Goal: Download file/media

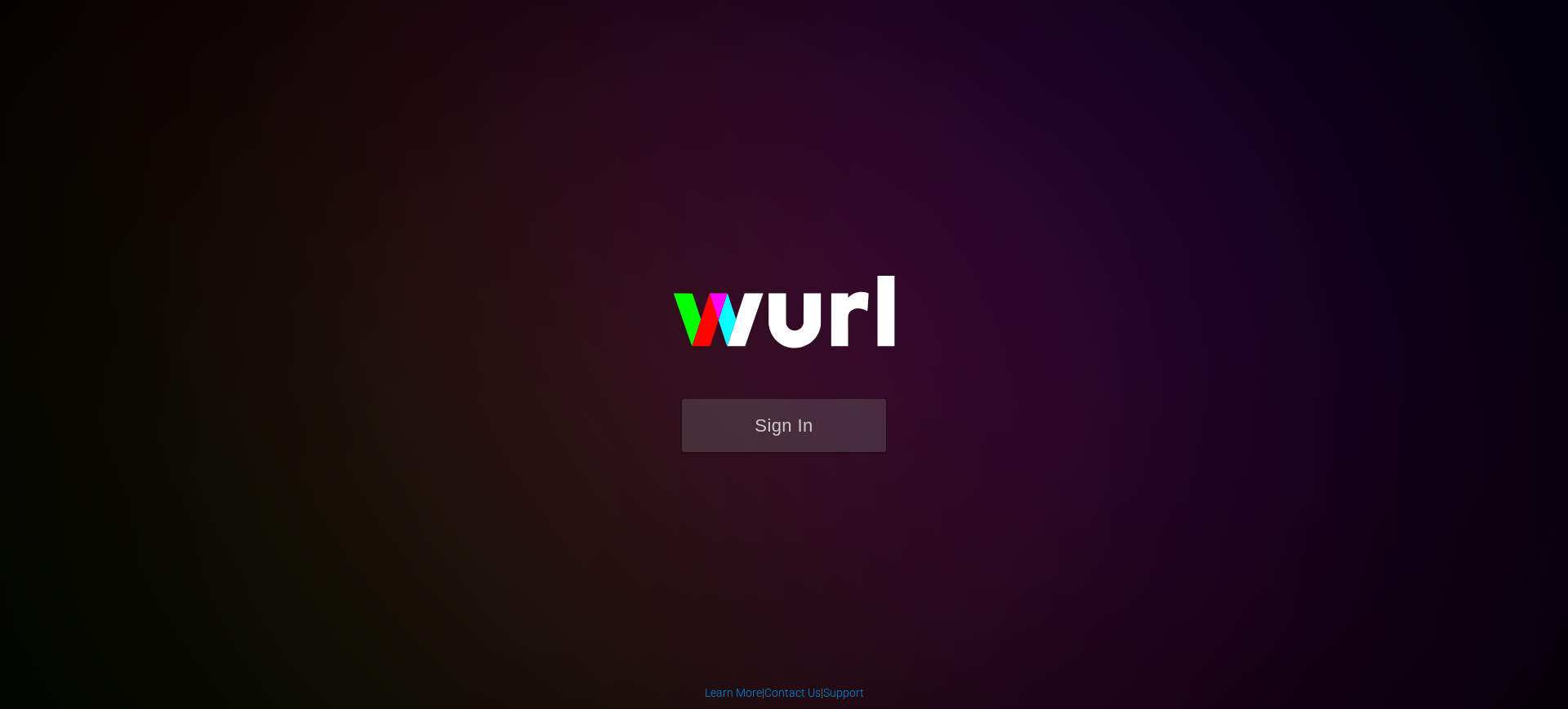
click at [794, 423] on button "Sign In" at bounding box center [784, 426] width 204 height 53
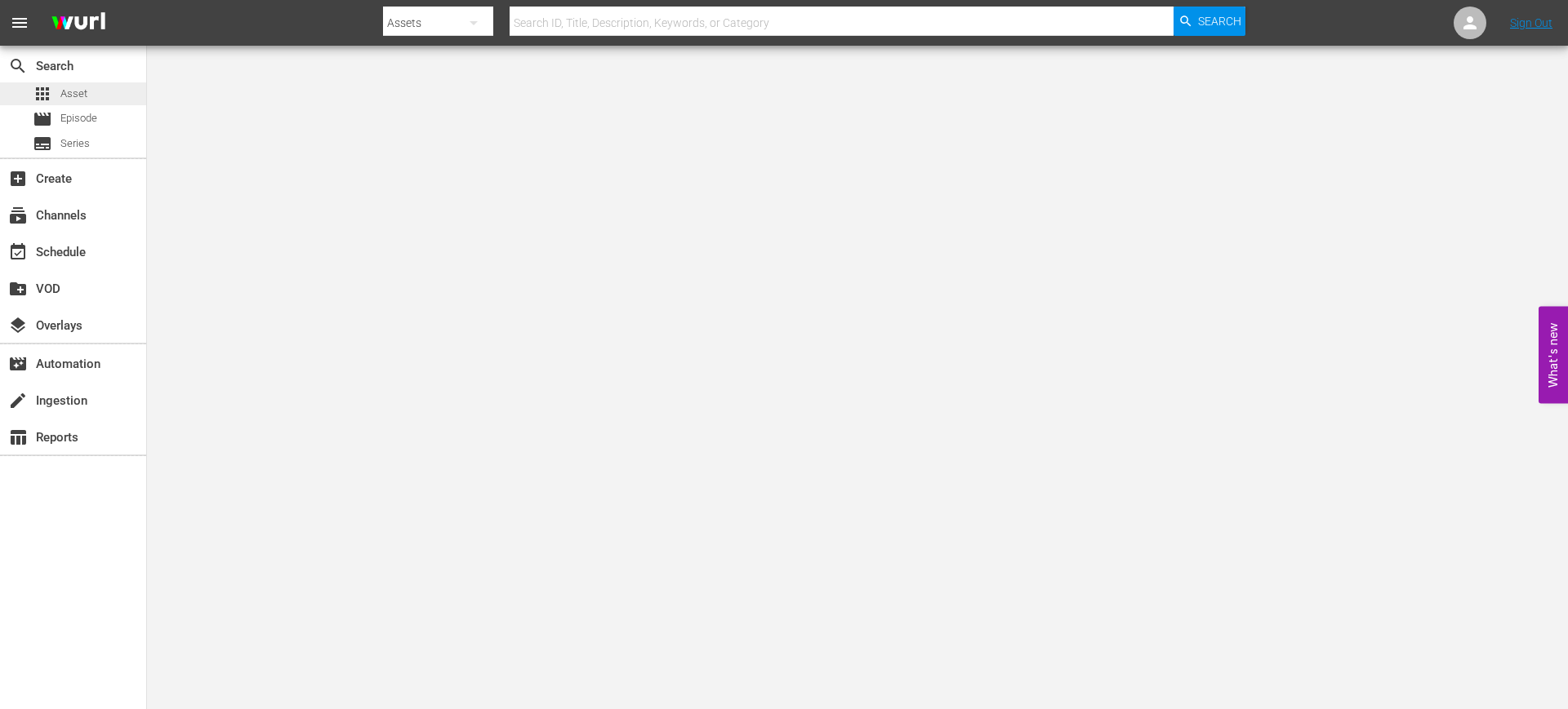
click at [68, 94] on span "Asset" at bounding box center [74, 93] width 27 height 16
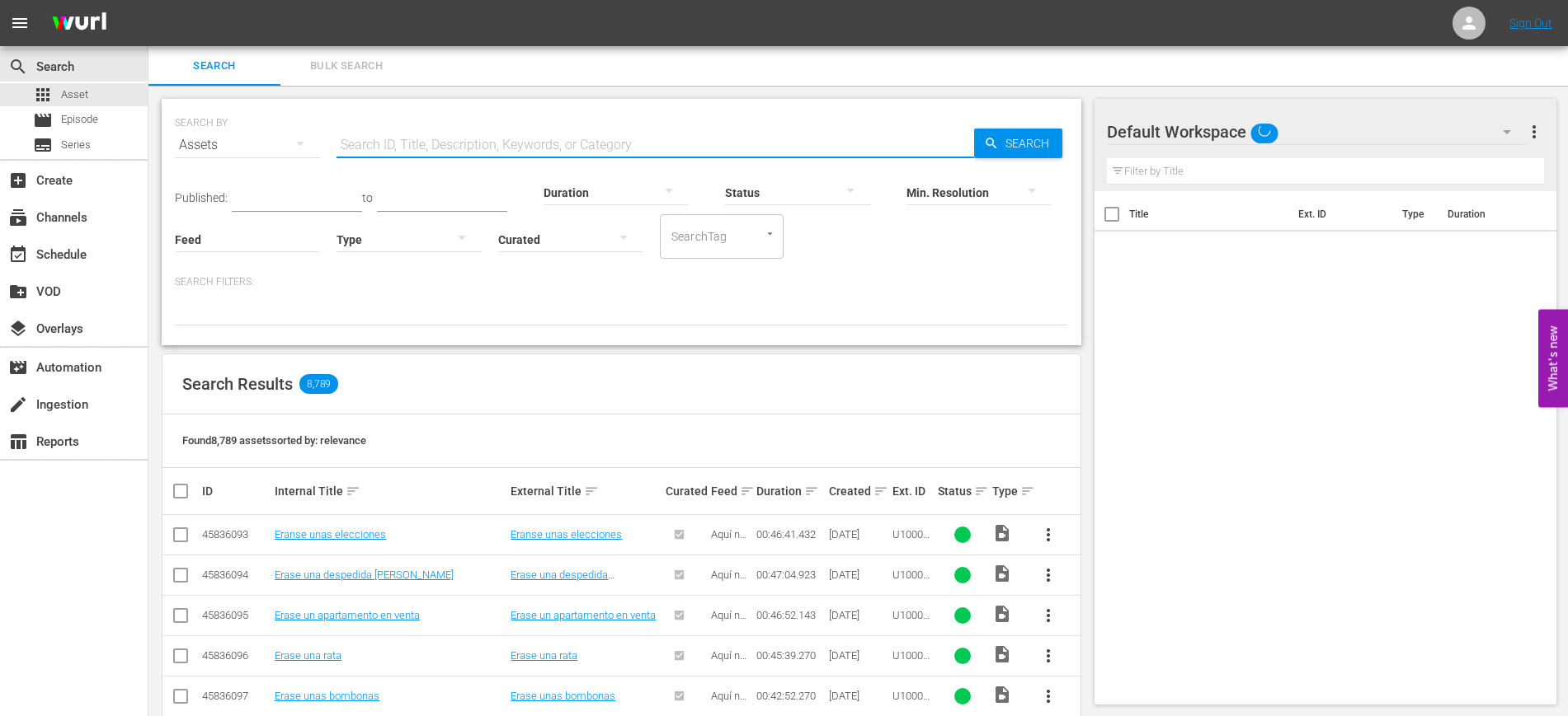
click at [363, 145] on input "text" at bounding box center [656, 145] width 638 height 39
paste input "U6000056"
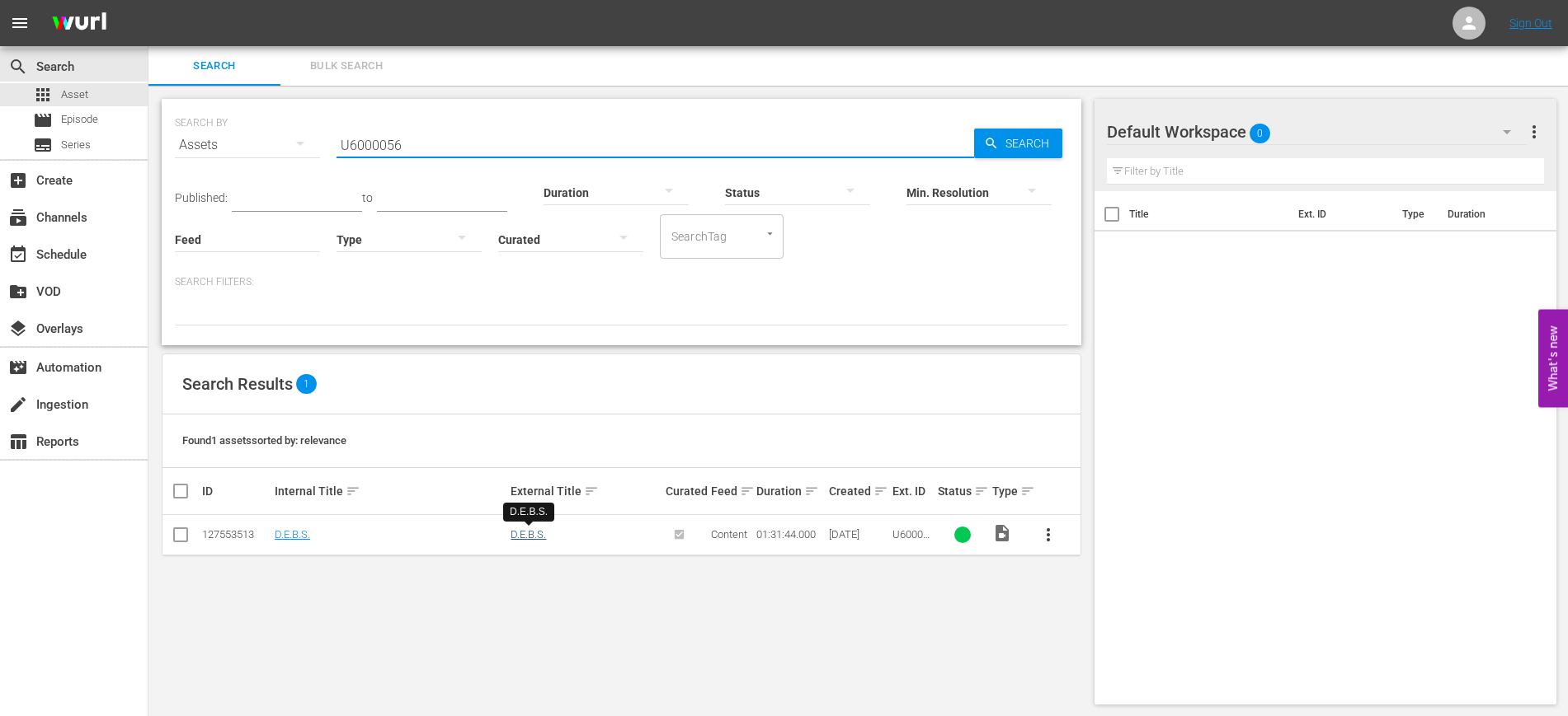
type input "U6000056"
click at [535, 535] on link "D.E.B.S." at bounding box center [528, 534] width 35 height 12
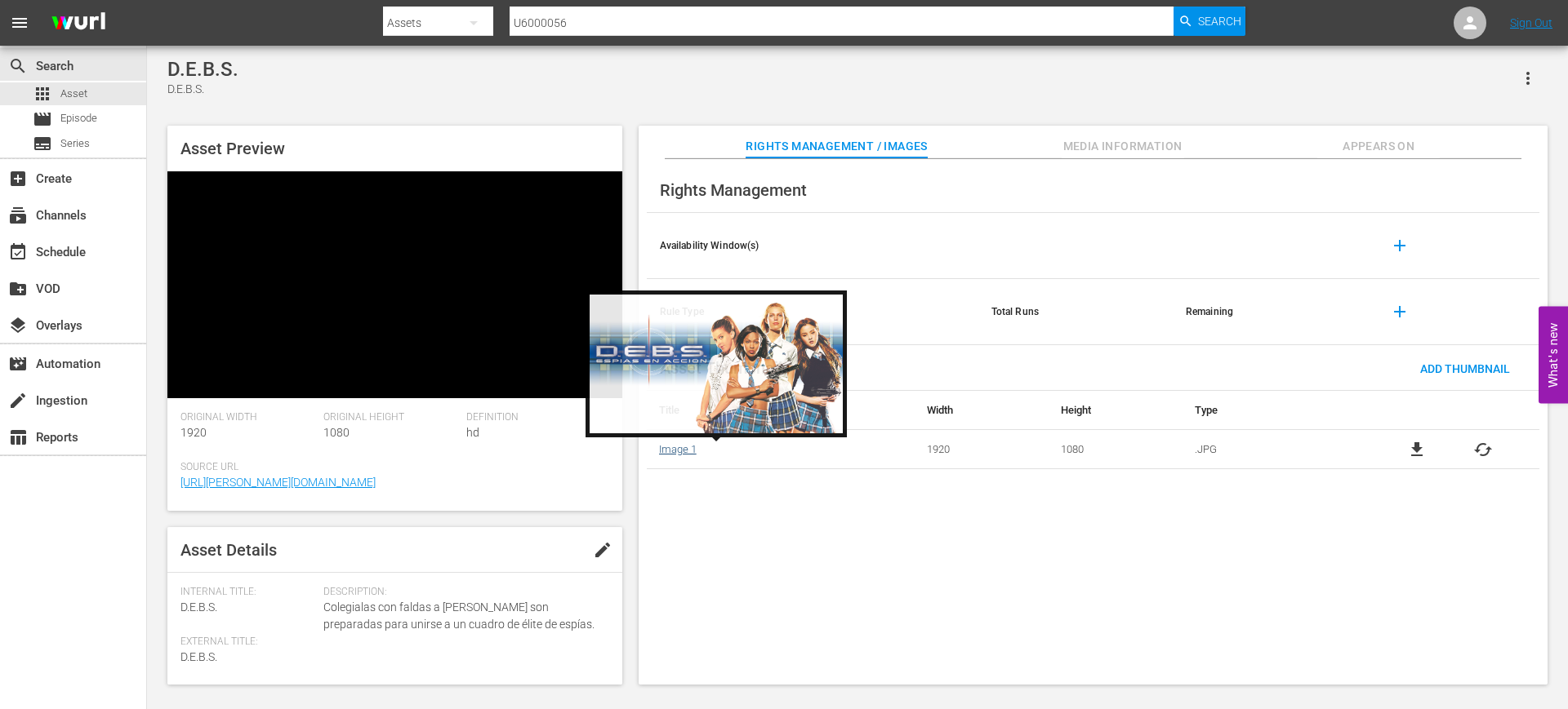
click at [688, 450] on link "Image 1" at bounding box center [678, 449] width 37 height 12
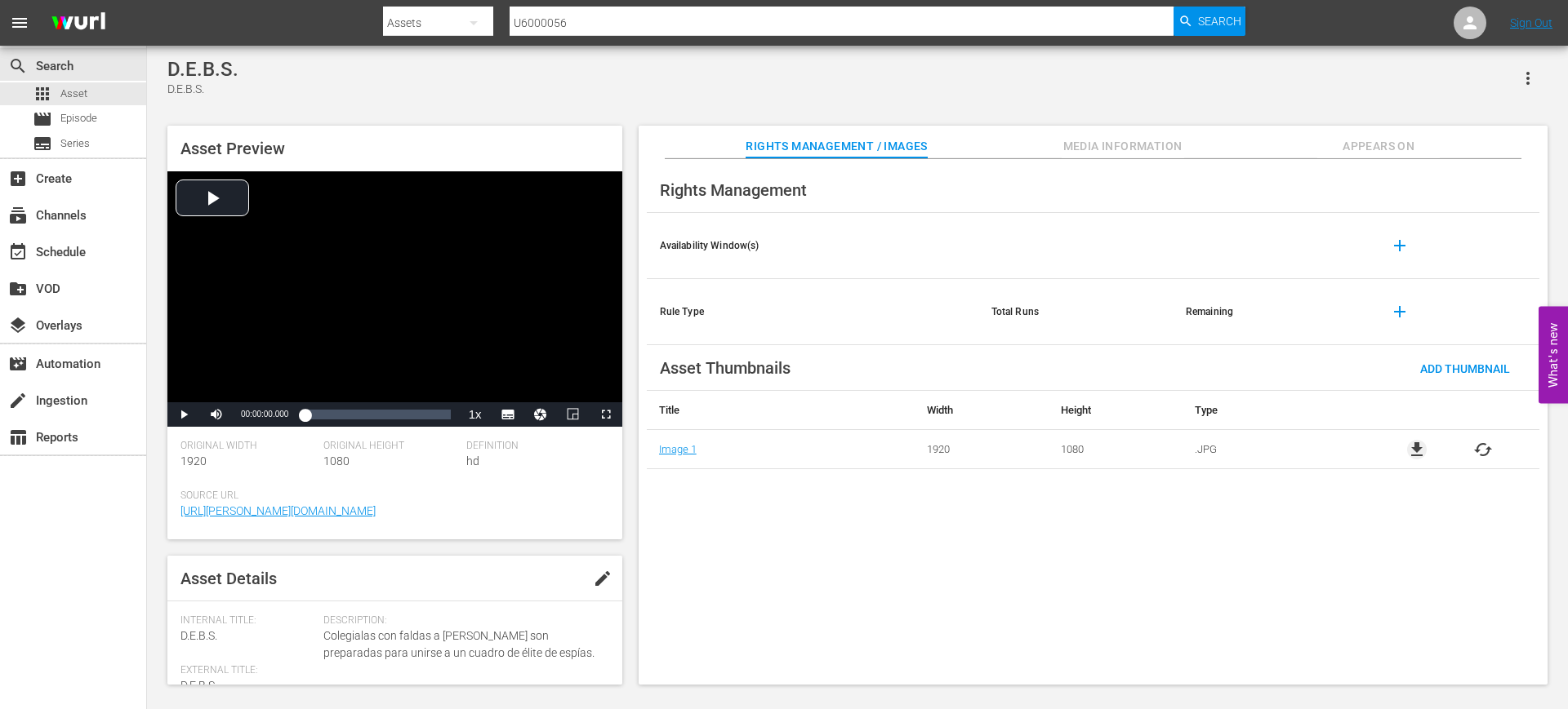
click at [1420, 449] on span "file_download" at bounding box center [1416, 449] width 19 height 19
click at [622, 35] on hr at bounding box center [842, 35] width 664 height 1
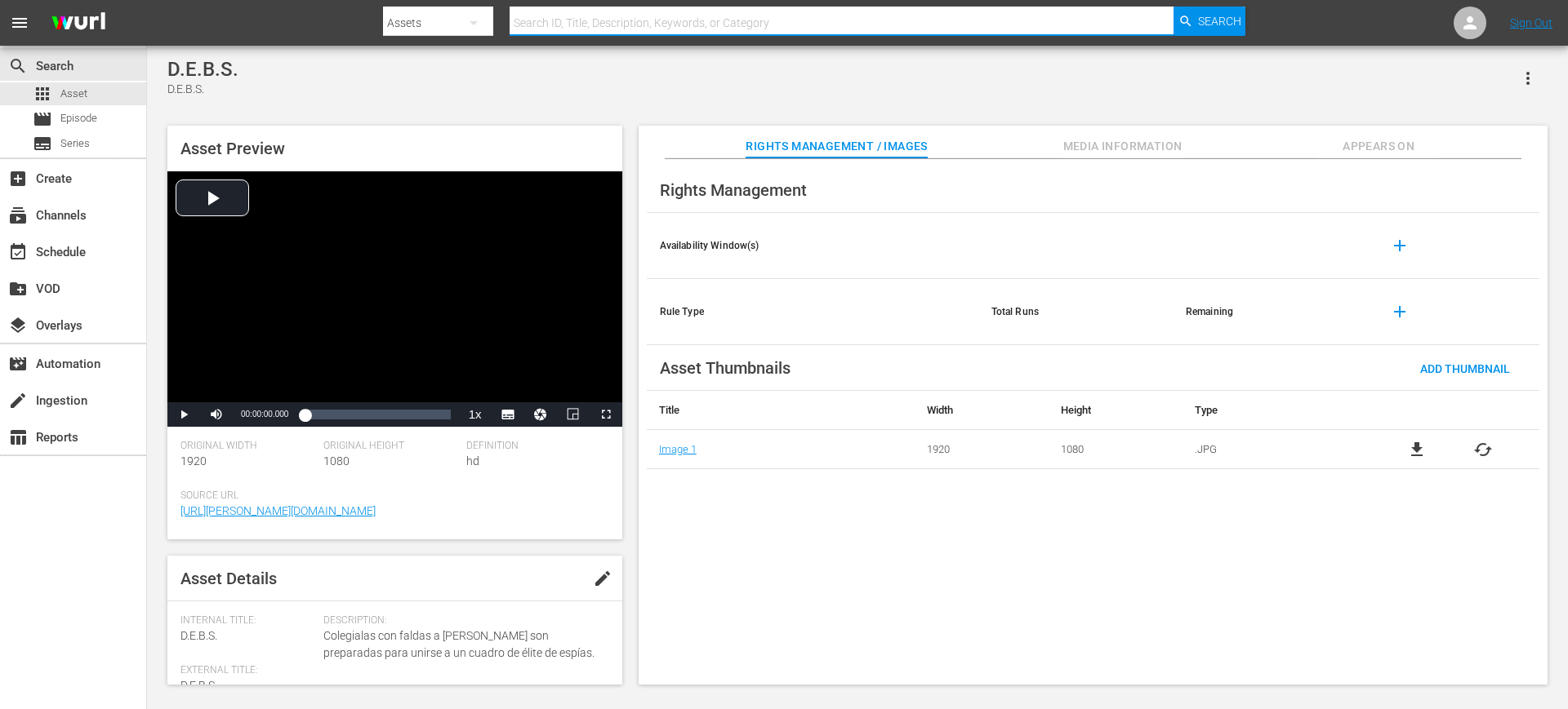
click at [628, 20] on input "text" at bounding box center [842, 23] width 664 height 39
paste input "U7000216"
type input "U7000216"
click at [73, 91] on span "Asset" at bounding box center [74, 93] width 27 height 16
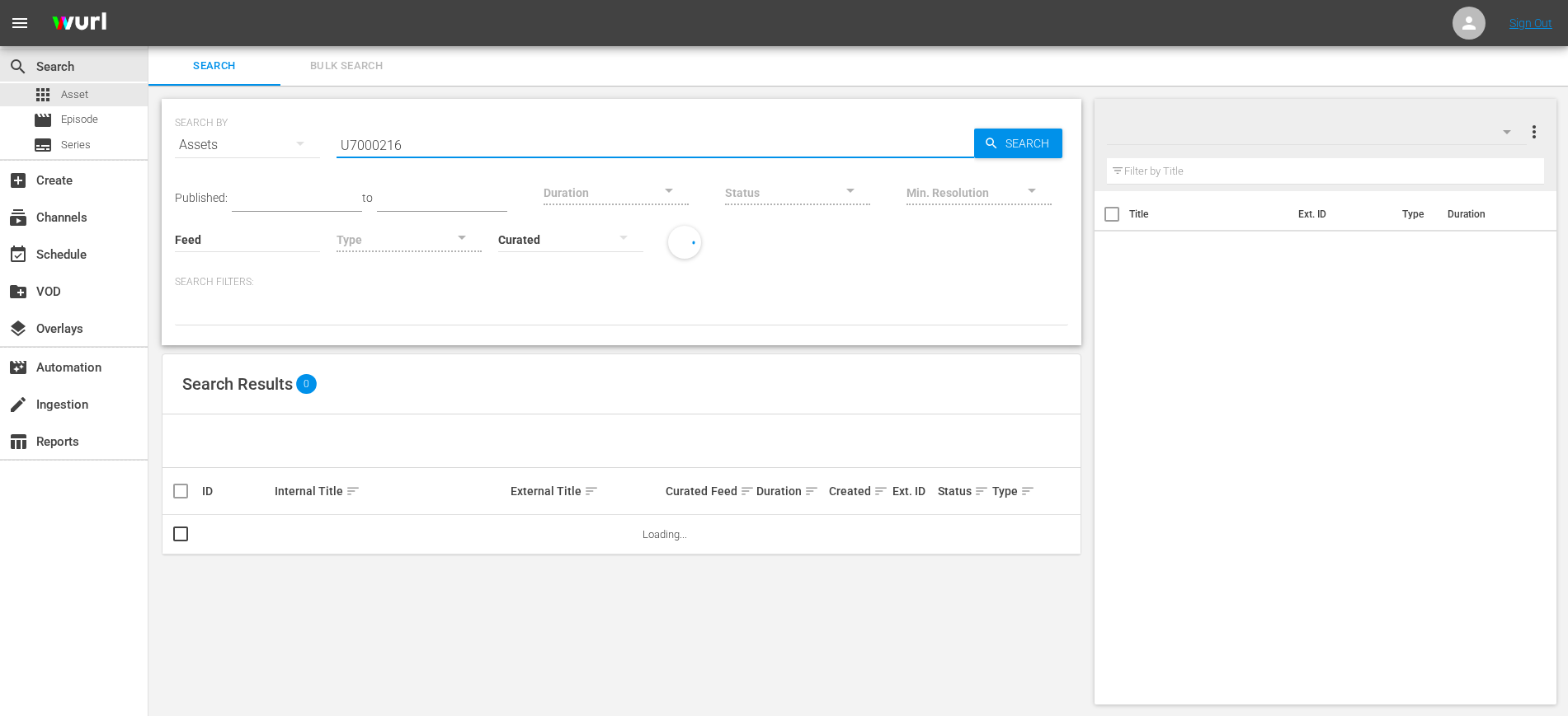
click at [428, 150] on input "U7000216" at bounding box center [656, 145] width 638 height 39
drag, startPoint x: 428, startPoint y: 150, endPoint x: 280, endPoint y: 152, distance: 148.0
click at [280, 152] on div "SEARCH BY Search By Assets Search ID, Title, Description, Keywords, or Category…" at bounding box center [622, 134] width 893 height 59
paste input "U7000216"
type input "U7000216"
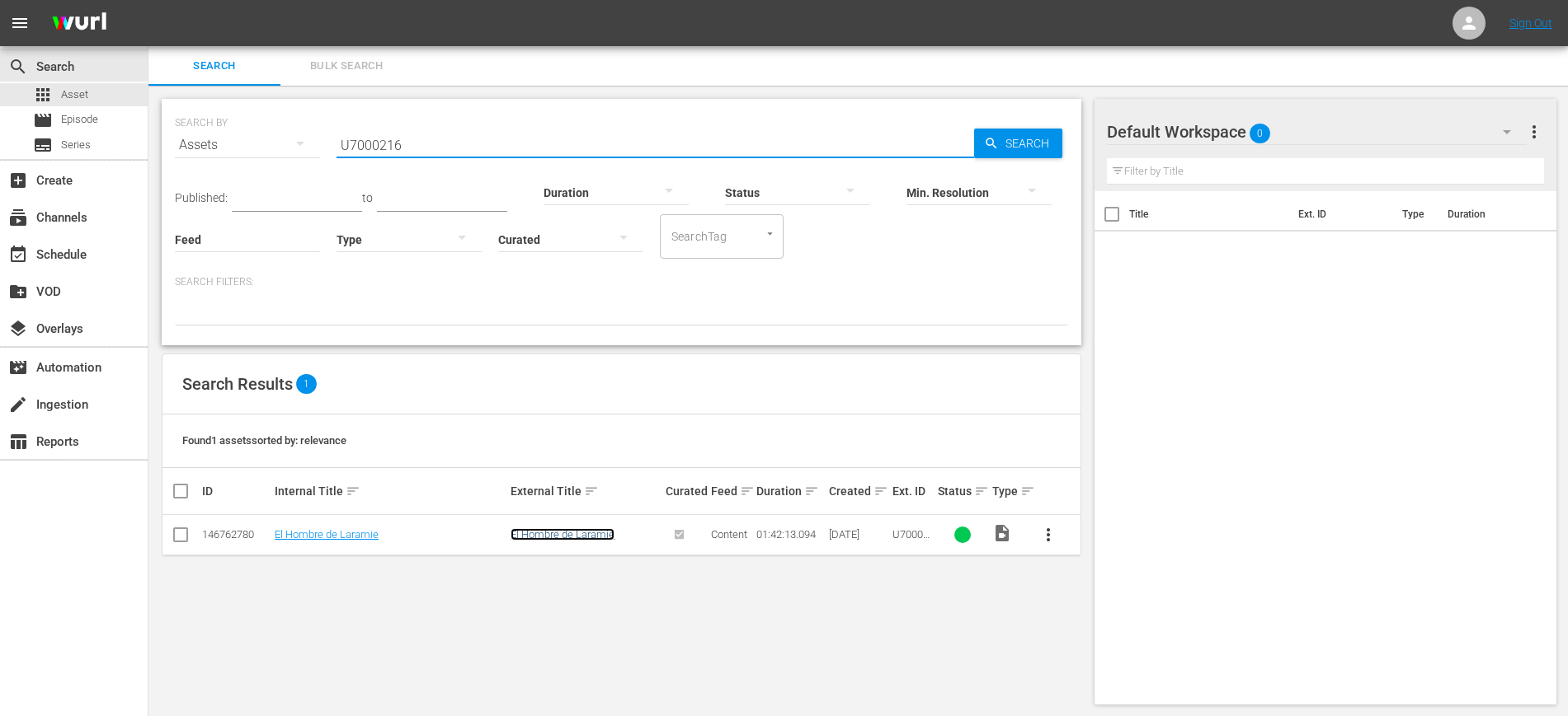
click at [540, 536] on link "El Hombre de Laramie" at bounding box center [563, 534] width 104 height 12
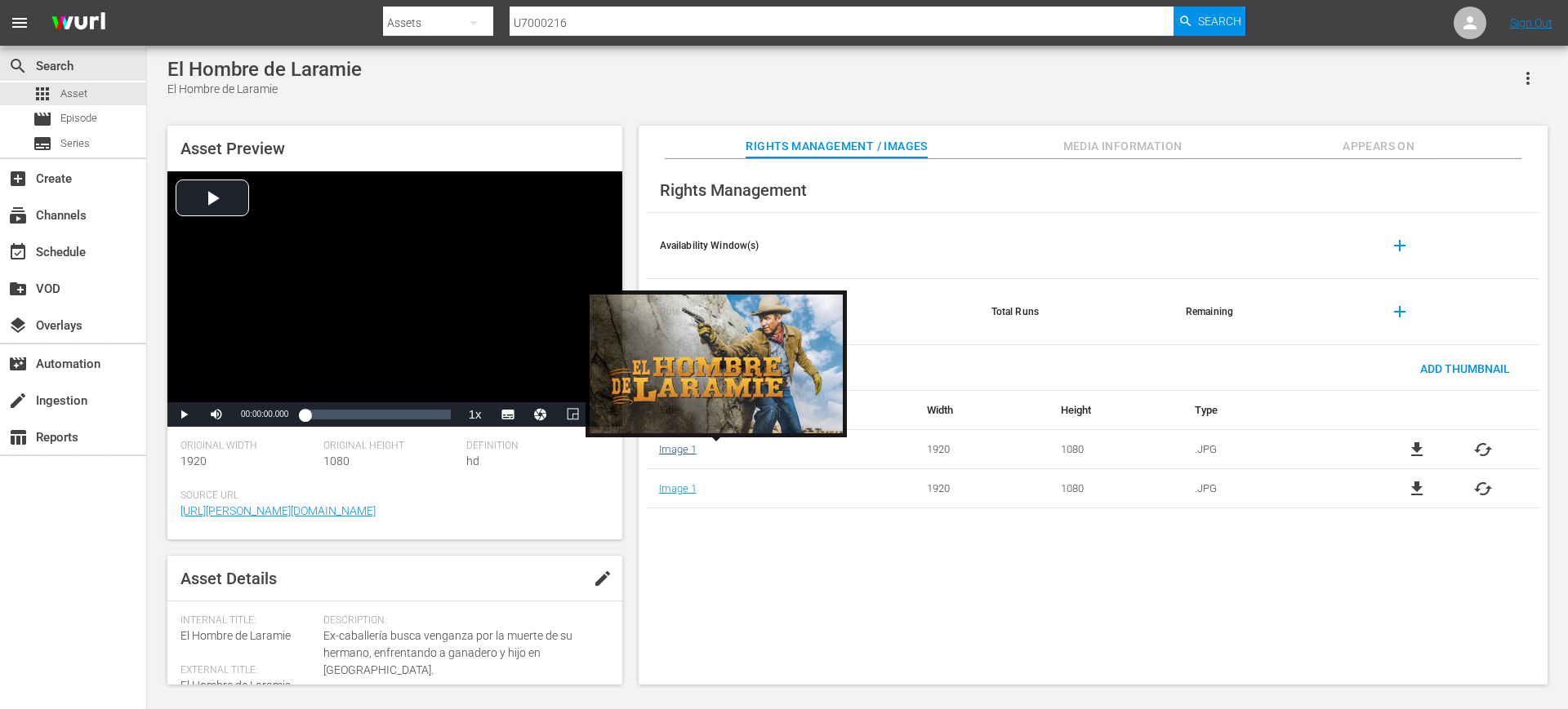
click at [676, 450] on link "Image 1" at bounding box center [678, 449] width 37 height 12
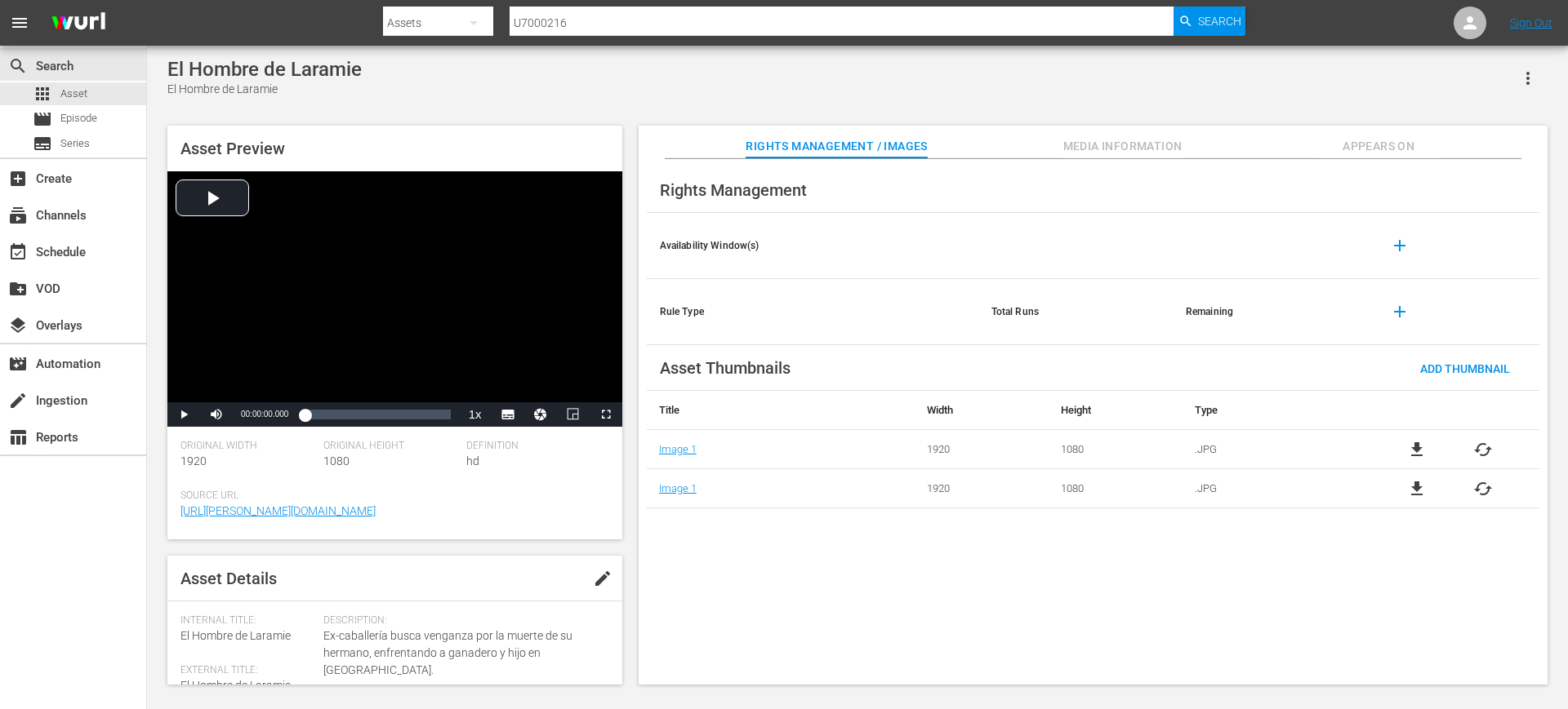
click at [1420, 447] on span "file_download" at bounding box center [1416, 449] width 19 height 19
click at [77, 96] on span "Asset" at bounding box center [74, 93] width 27 height 16
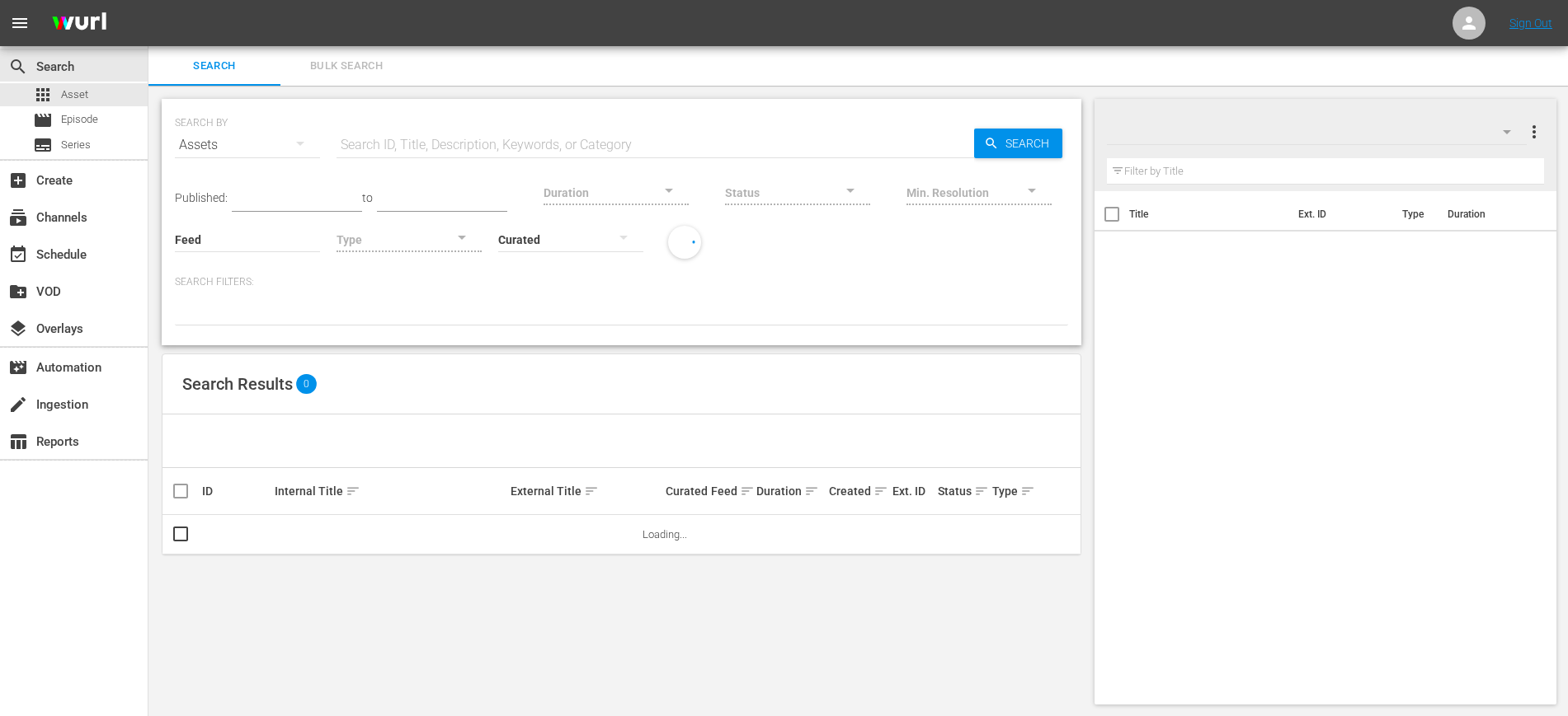
click at [510, 135] on input "text" at bounding box center [656, 145] width 638 height 39
paste input "U6000132"
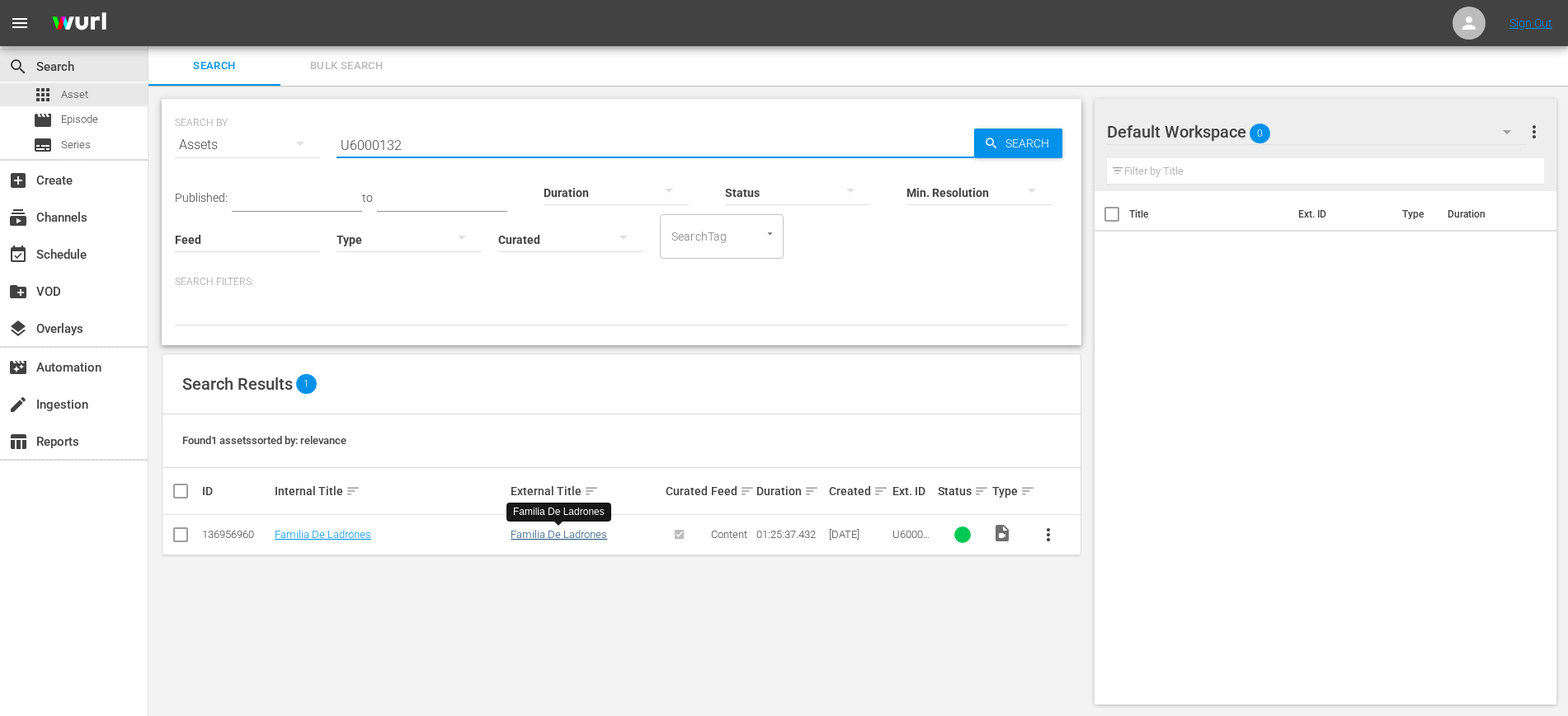
type input "U6000132"
click at [590, 535] on link "Familia De Ladrones" at bounding box center [558, 534] width 97 height 12
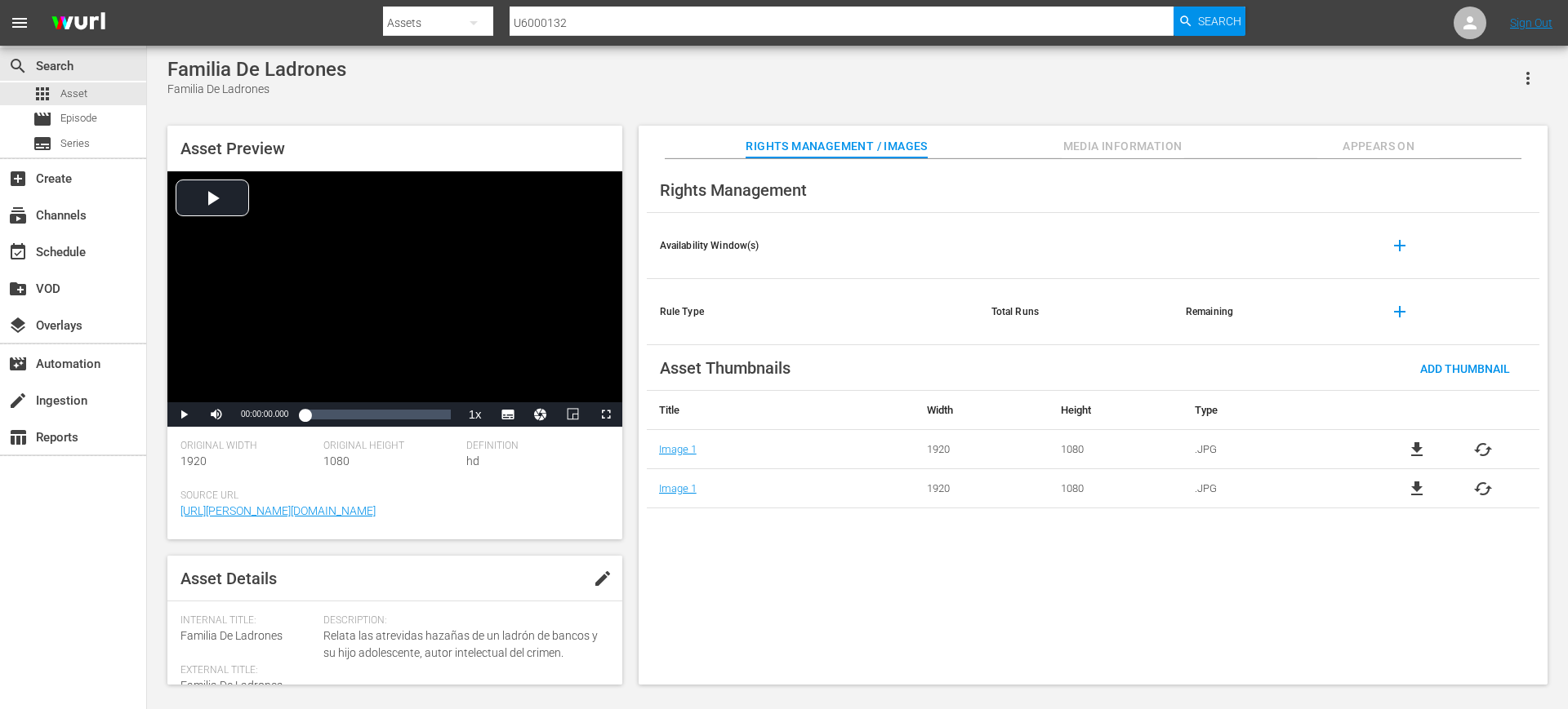
click at [671, 457] on td "Image 1" at bounding box center [781, 449] width 268 height 39
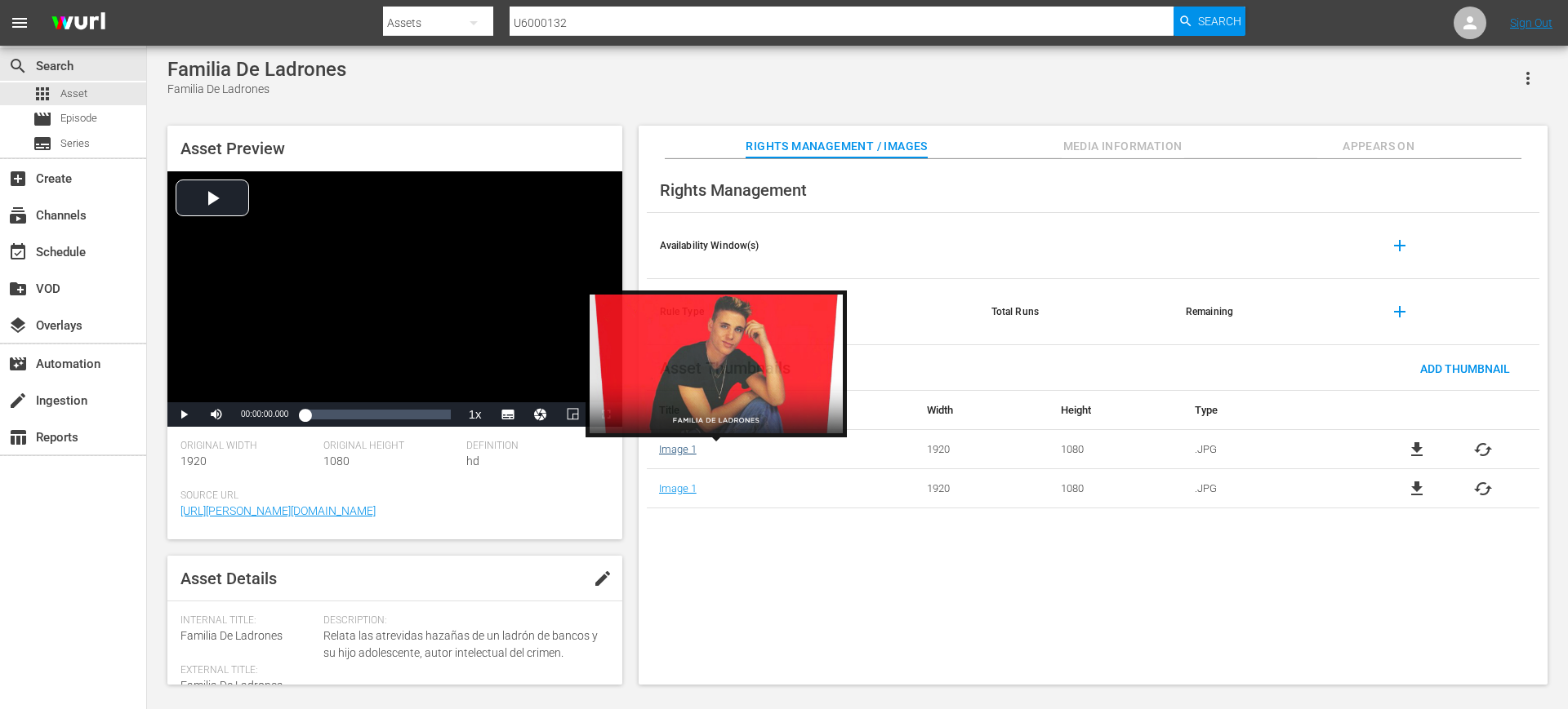
click at [680, 449] on link "Image 1" at bounding box center [678, 449] width 37 height 12
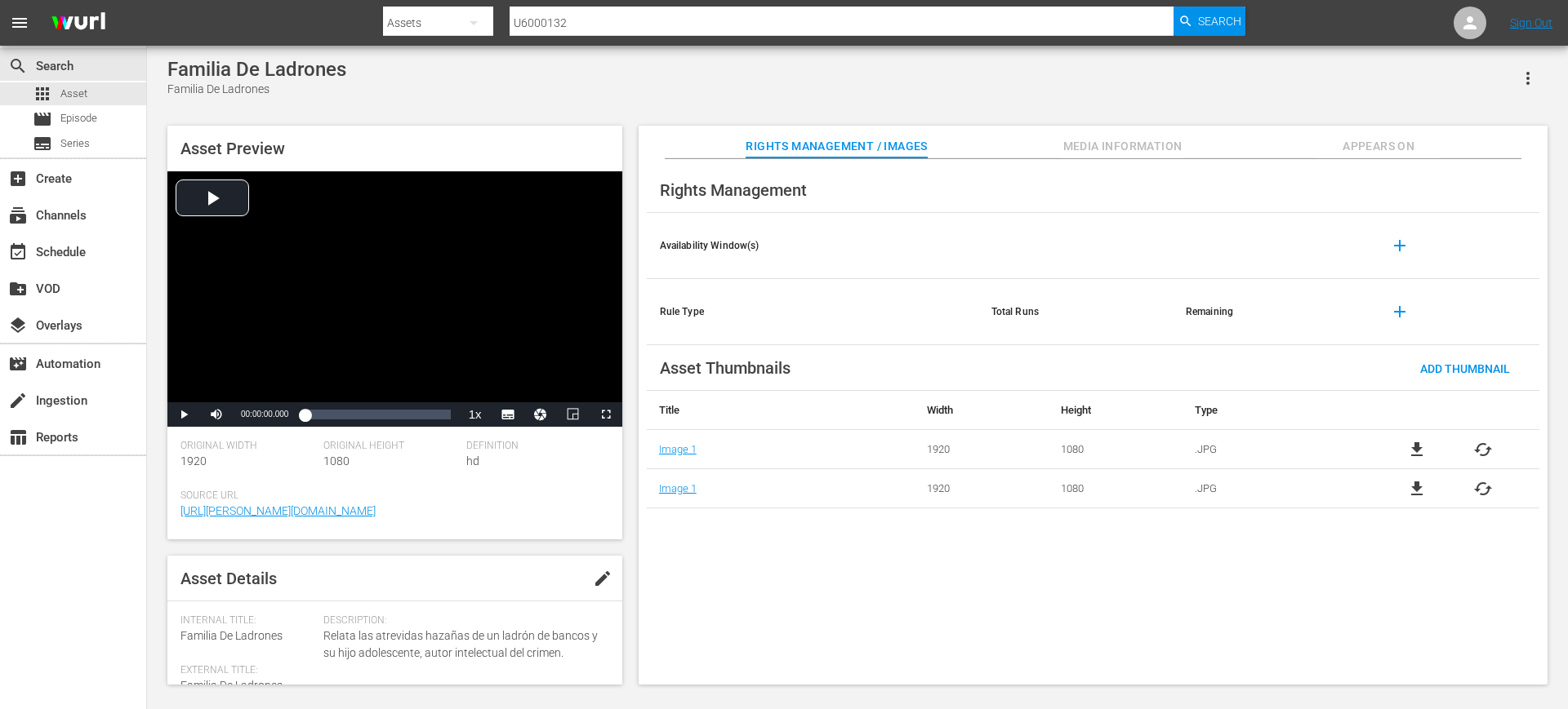
click at [693, 496] on td "Image 1" at bounding box center [781, 489] width 268 height 39
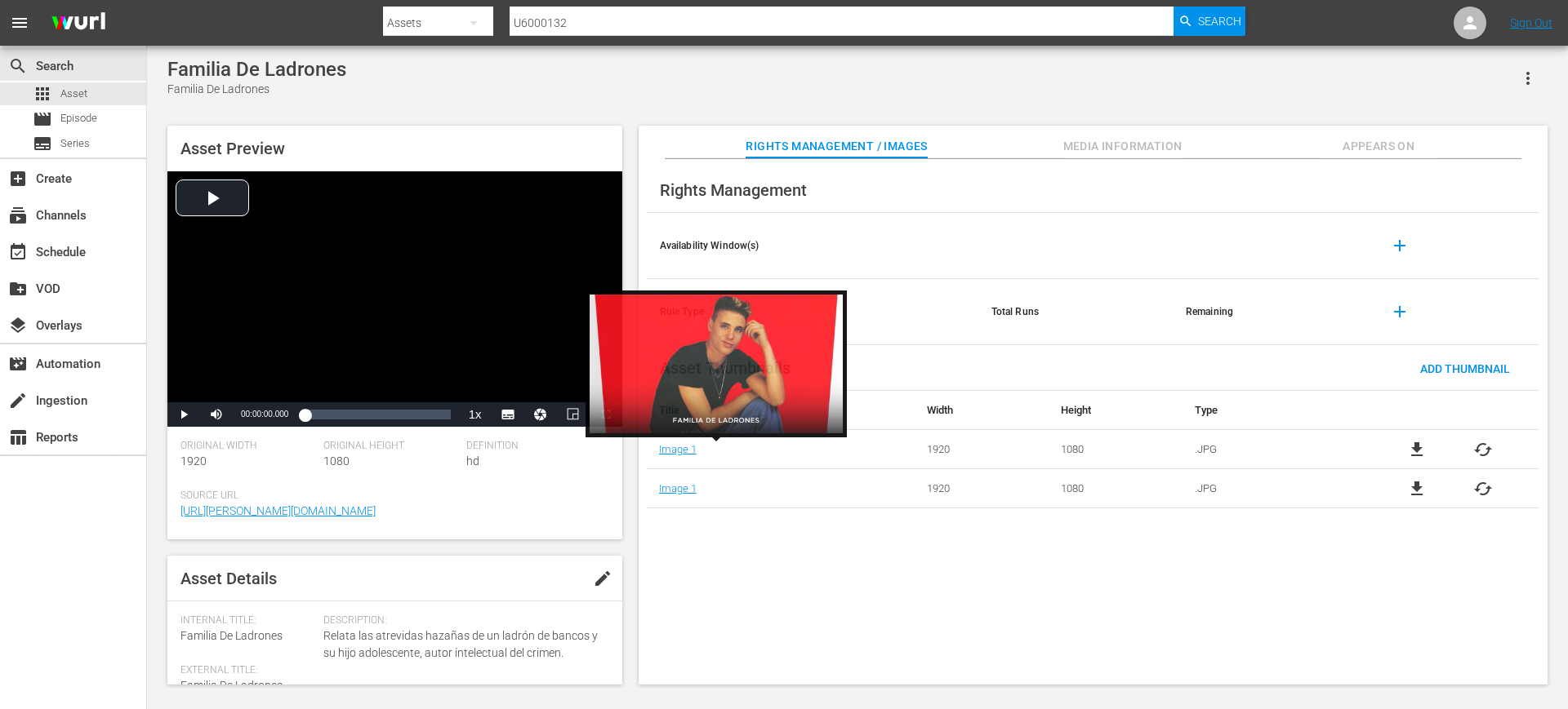
click at [686, 441] on td "Image 1" at bounding box center [781, 449] width 268 height 39
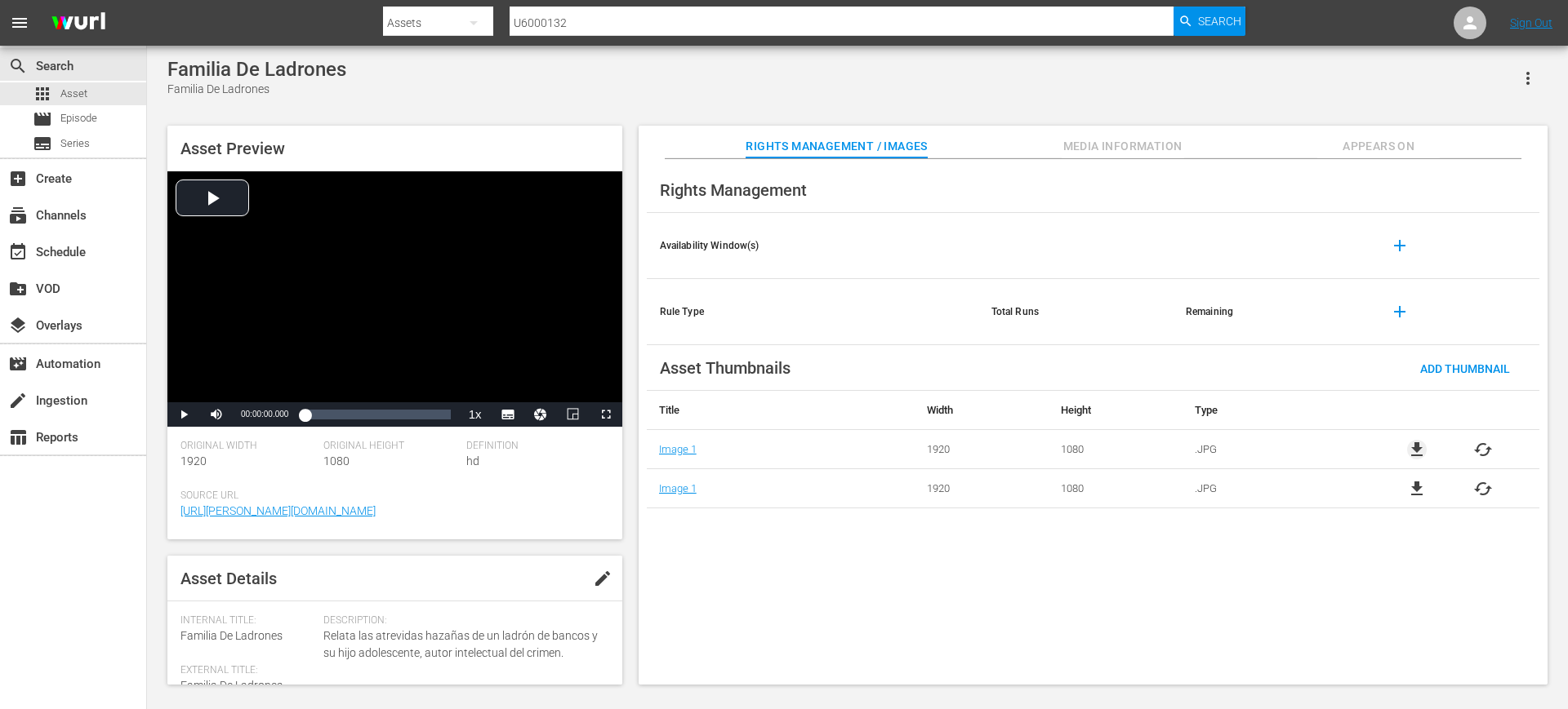
click at [1413, 446] on span "file_download" at bounding box center [1416, 449] width 19 height 19
